Goal: Information Seeking & Learning: Learn about a topic

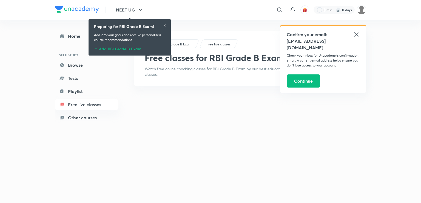
click at [358, 33] on icon at bounding box center [356, 34] width 7 height 7
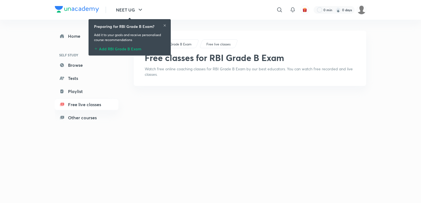
click at [164, 24] on icon at bounding box center [164, 25] width 3 height 3
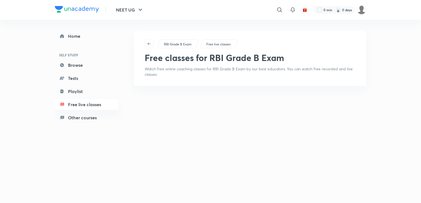
click at [178, 66] on div "RBI Grade B Exam Free live classes Free classes for RBI Grade B Exam Watch free…" at bounding box center [250, 58] width 232 height 55
click at [178, 58] on h1 "Free classes for RBI Grade B Exam" at bounding box center [214, 58] width 139 height 10
click at [217, 45] on p "Free live classes" at bounding box center [218, 44] width 24 height 5
click at [87, 102] on link "Free live classes" at bounding box center [87, 104] width 64 height 11
click at [87, 79] on link "Tests" at bounding box center [87, 78] width 64 height 11
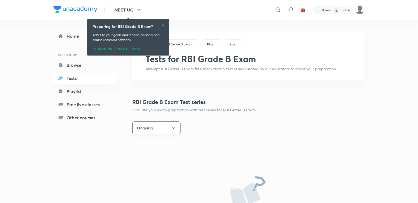
click at [168, 127] on button "Ongoing" at bounding box center [156, 128] width 48 height 13
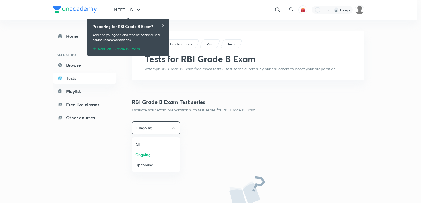
click at [86, 93] on div at bounding box center [210, 101] width 421 height 203
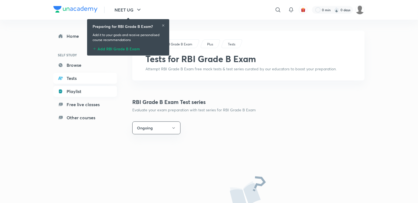
click at [71, 90] on link "Playlist" at bounding box center [85, 91] width 64 height 11
